Goal: Task Accomplishment & Management: Use online tool/utility

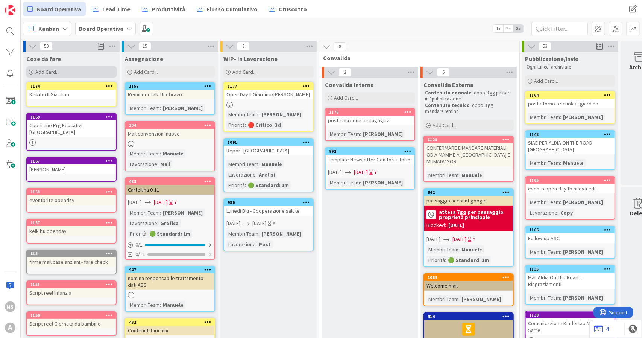
click at [62, 69] on div "Add Card..." at bounding box center [71, 71] width 90 height 11
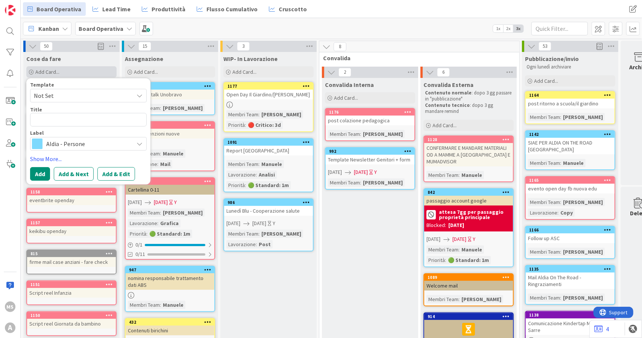
type textarea "x"
type textarea "p"
type textarea "x"
type textarea "po"
type textarea "x"
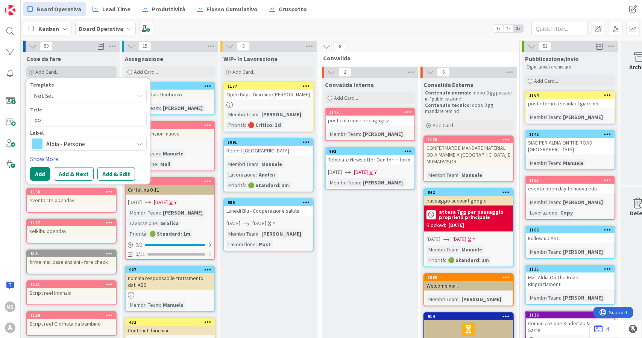
type textarea "pos"
type textarea "x"
type textarea "post"
type textarea "x"
type textarea "post"
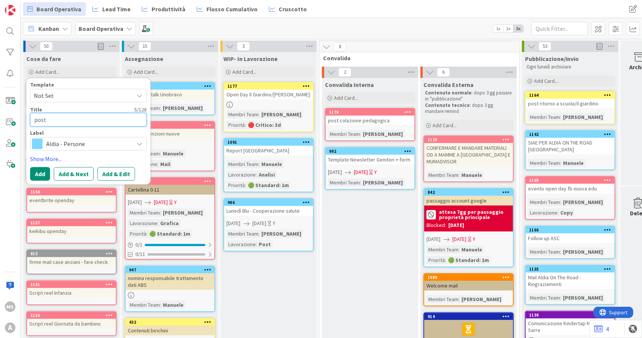
type textarea "x"
type textarea "post A"
type textarea "x"
type textarea "post AS"
type textarea "x"
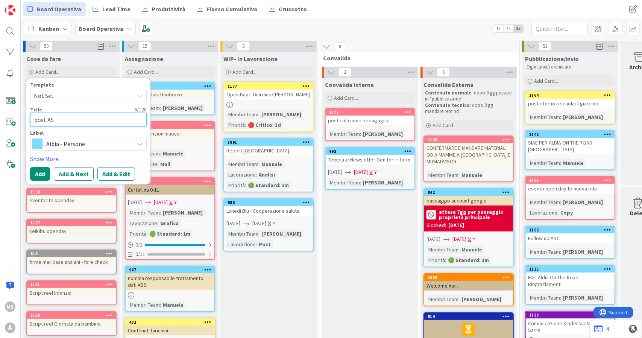
type textarea "post ASD"
type textarea "x"
type textarea "post ASD"
type textarea "x"
type textarea "post ASD"
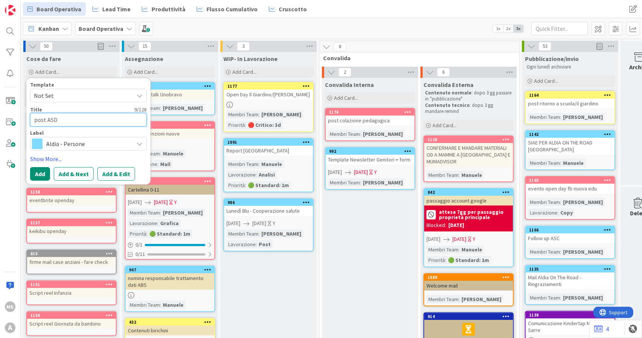
type textarea "x"
type textarea "post AS"
type textarea "x"
type textarea "post ASc"
type textarea "x"
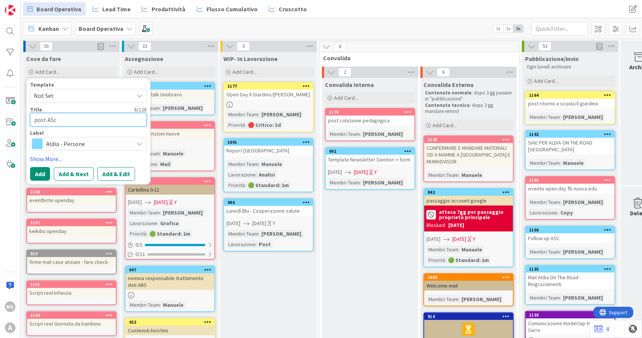
type textarea "post AS"
type textarea "x"
type textarea "post ASC"
type textarea "x"
type textarea "post ASC"
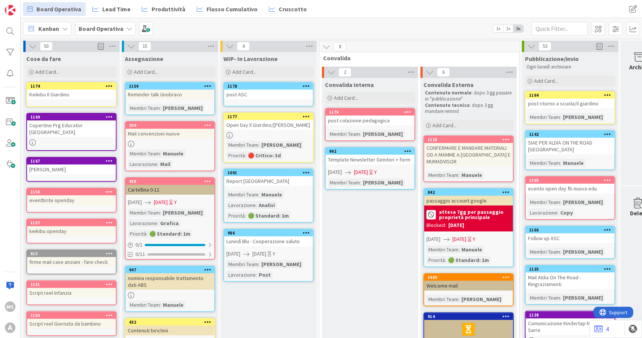
click at [259, 94] on div "post ASC" at bounding box center [268, 94] width 89 height 10
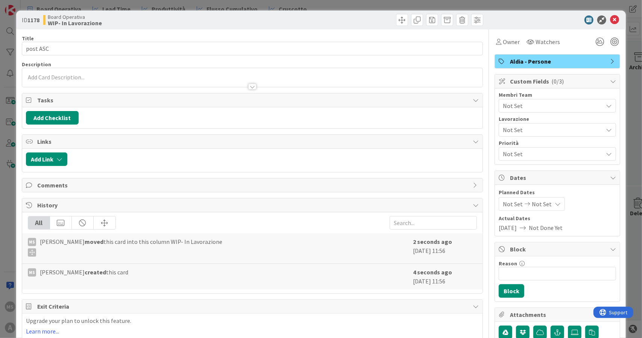
click at [515, 152] on span "Not Set" at bounding box center [553, 153] width 100 height 9
click at [509, 102] on span "Not Set" at bounding box center [553, 105] width 100 height 9
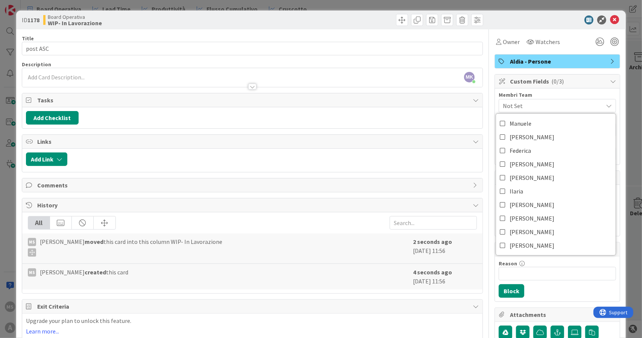
click at [522, 252] on div "Manuele Eleonora Federica Laura Irene Ilaria Elisa Nicole Samantha Elisa B." at bounding box center [556, 184] width 120 height 142
click at [517, 243] on span "Elisa B." at bounding box center [531, 245] width 45 height 11
click at [611, 23] on icon at bounding box center [614, 19] width 9 height 9
